Goal: Transaction & Acquisition: Purchase product/service

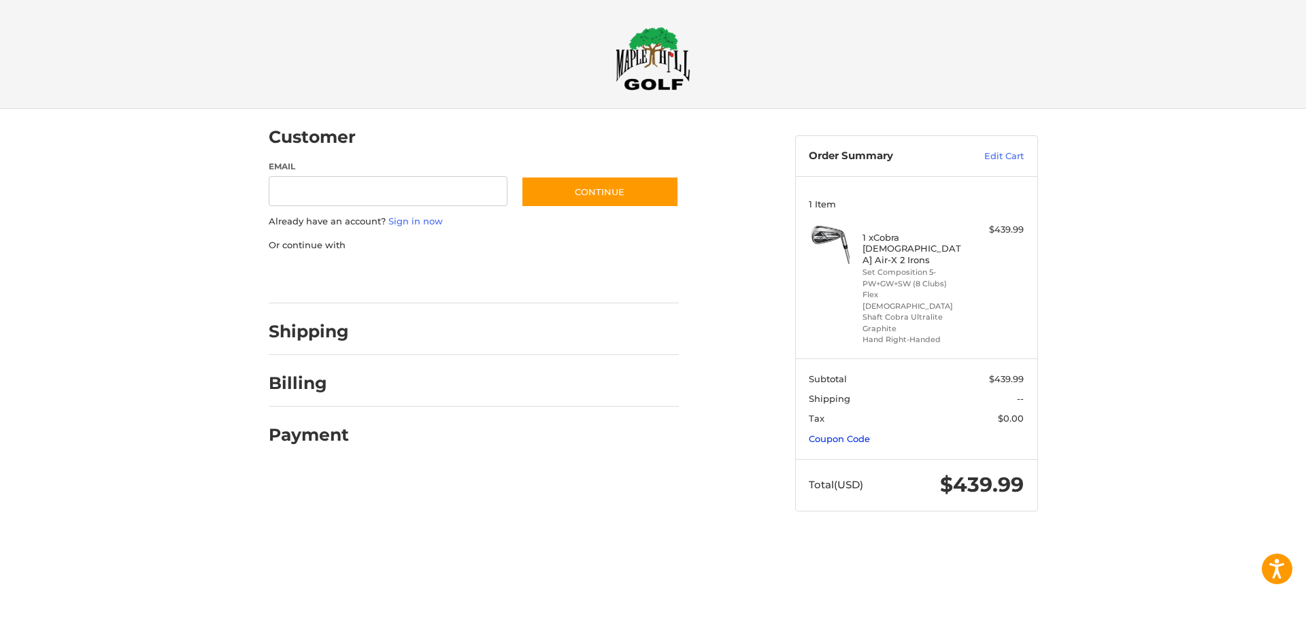
click at [845, 433] on link "Coupon Code" at bounding box center [839, 438] width 61 height 11
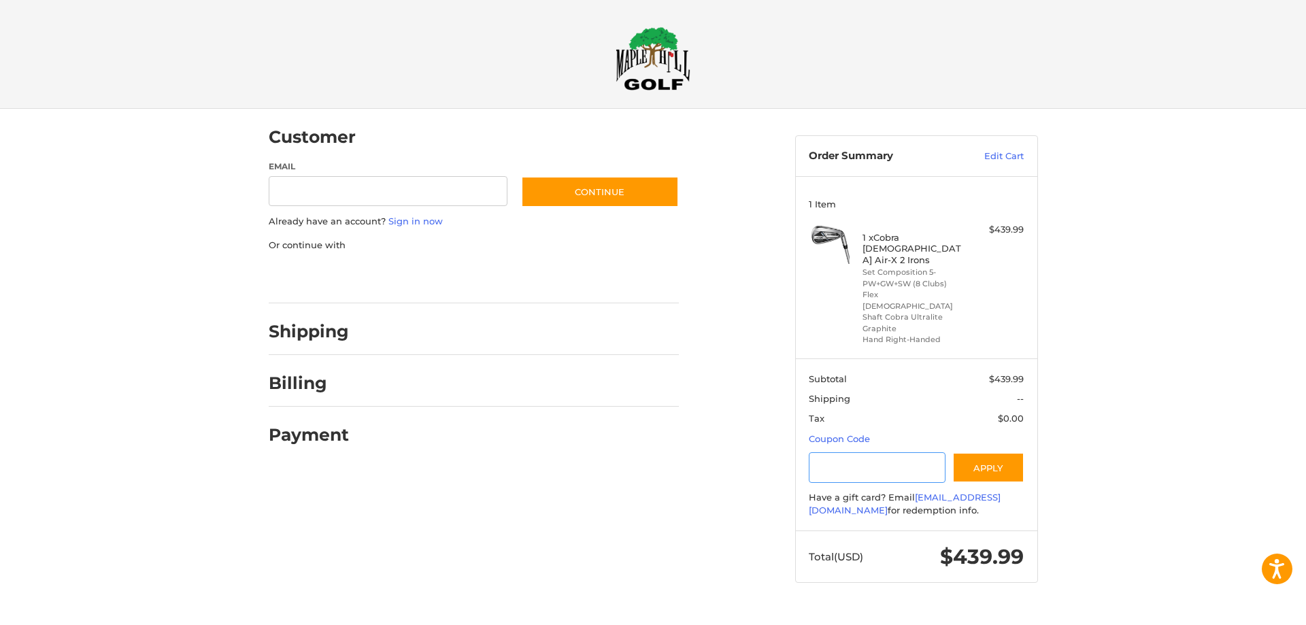
click at [894, 452] on input "Gift Certificate or Coupon Code" at bounding box center [877, 467] width 137 height 31
type input "********"
click at [1006, 452] on button "Apply" at bounding box center [989, 467] width 72 height 31
